Goal: Transaction & Acquisition: Purchase product/service

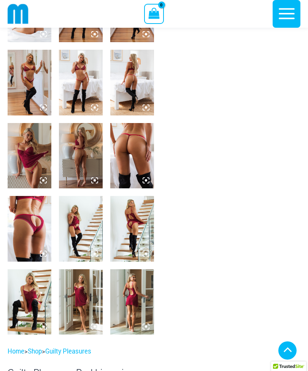
scroll to position [301, 0]
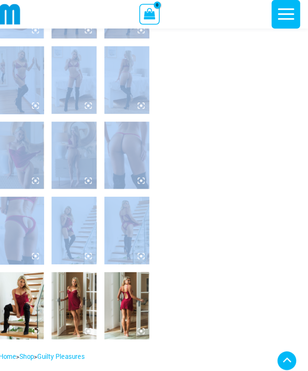
scroll to position [311, 0]
